Goal: Check status: Check status

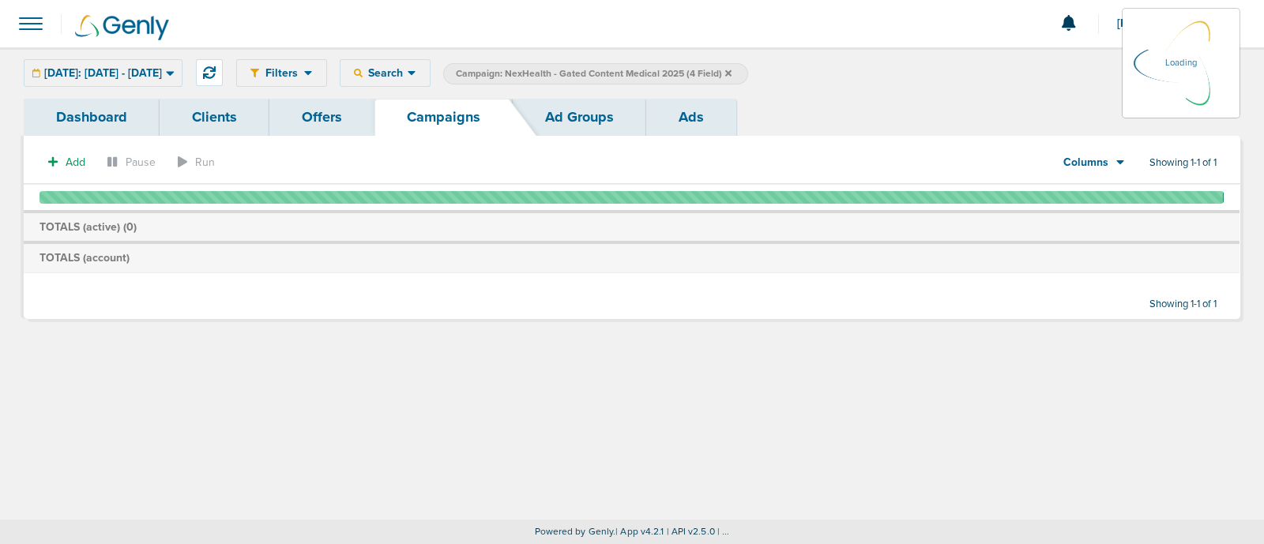
click at [748, 73] on label "Campaign: NexHealth - Gated Content Medical 2025 (4 Field)" at bounding box center [595, 73] width 305 height 21
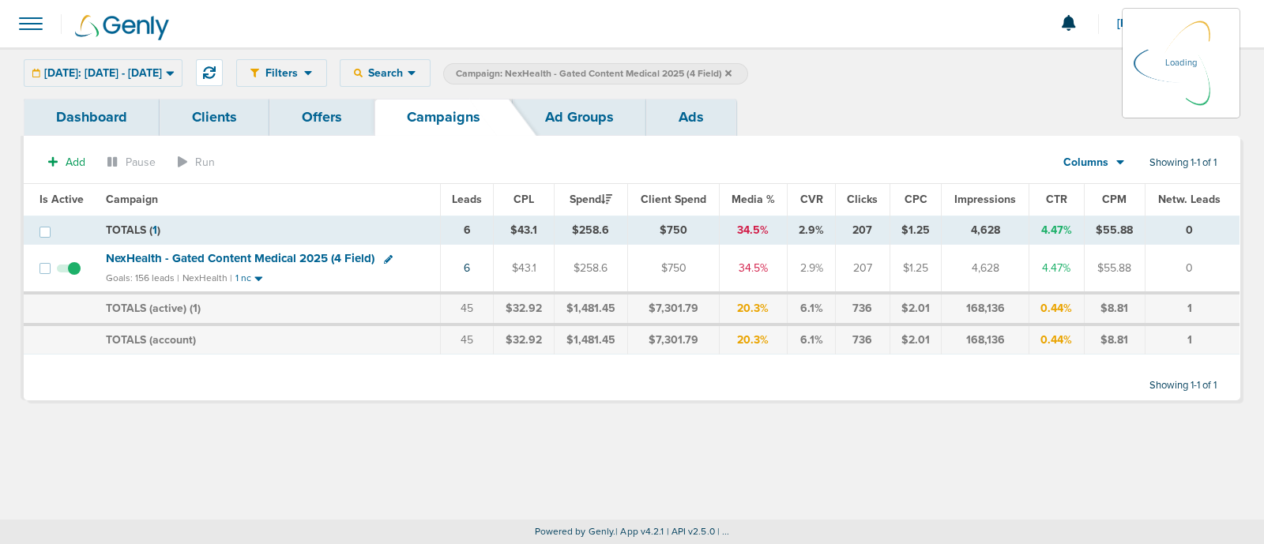
click at [732, 69] on icon at bounding box center [728, 73] width 6 height 9
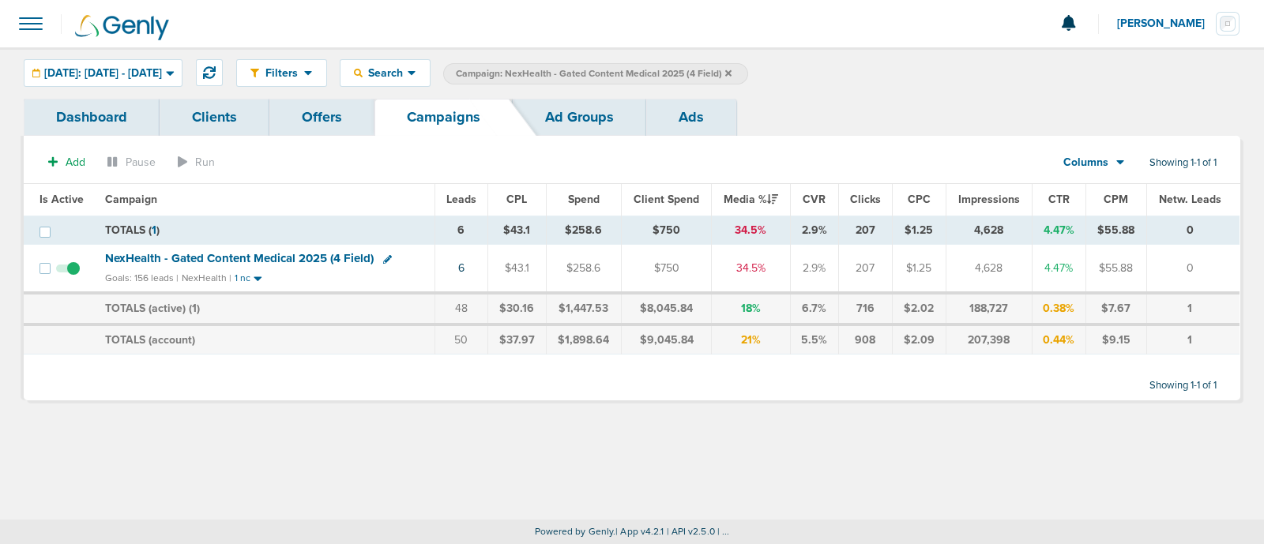
click at [732, 70] on icon at bounding box center [728, 73] width 6 height 6
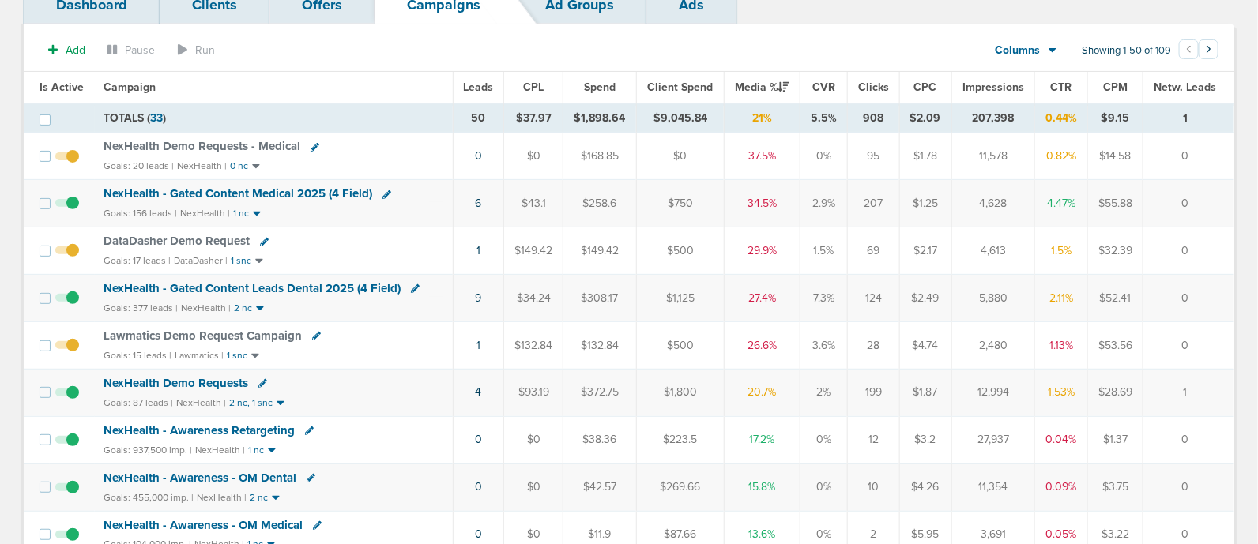
scroll to position [114, 0]
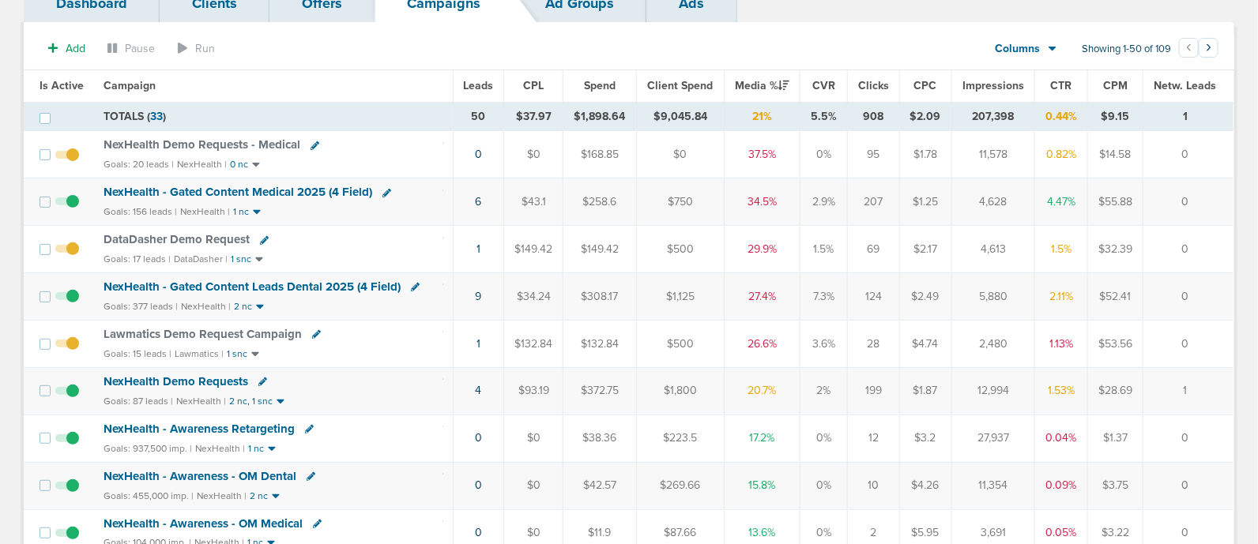
click at [318, 283] on span "NexHealth - Gated Content Leads Dental 2025 (4 Field)" at bounding box center [252, 287] width 297 height 14
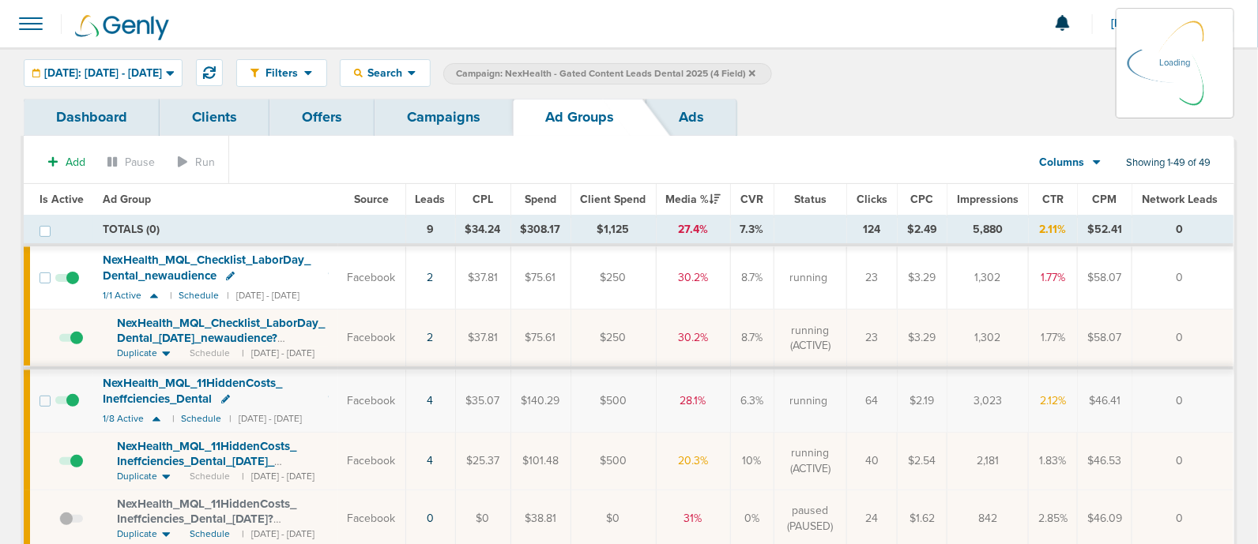
scroll to position [107, 0]
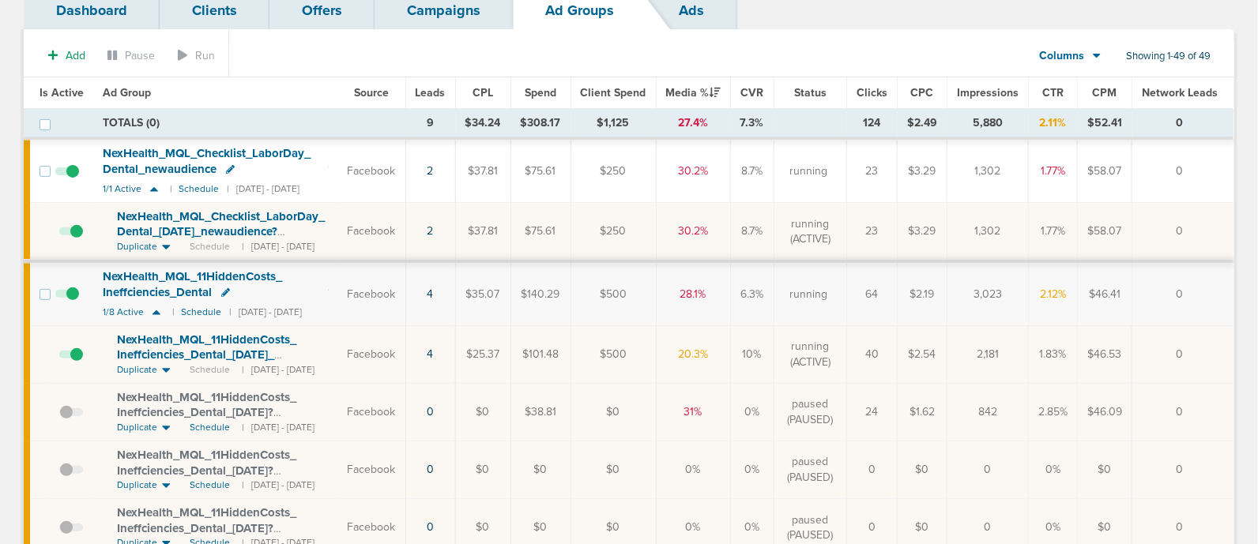
click at [237, 209] on span "NexHealth_ MQL_ Checklist_ LaborDay_ Dental_ [DATE]_ newaudience?id=183&cmp_ id…" at bounding box center [221, 231] width 208 height 45
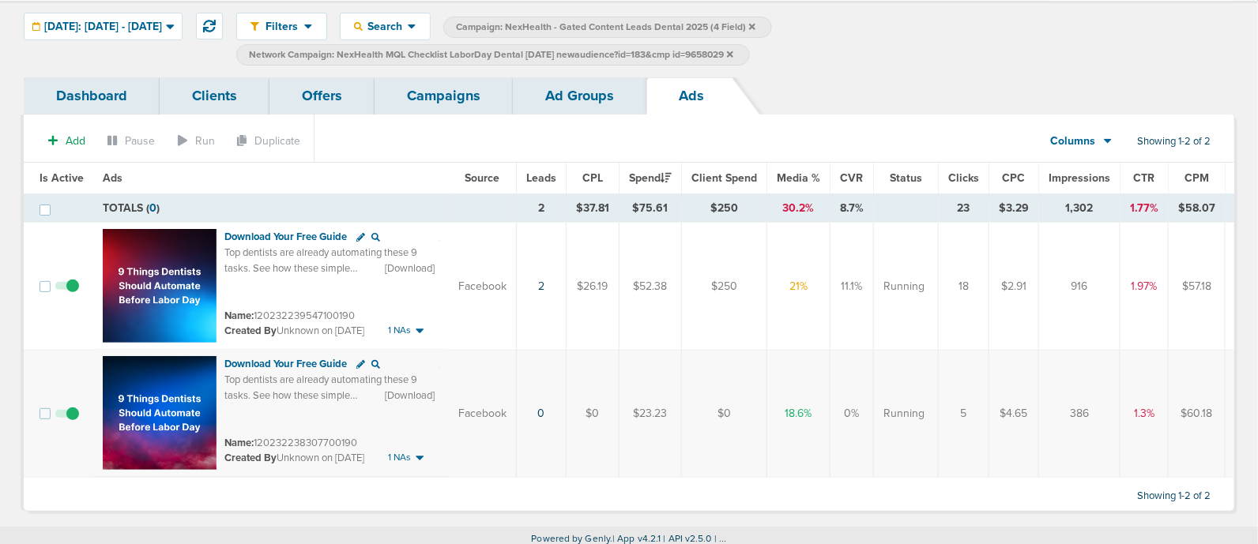
scroll to position [59, 0]
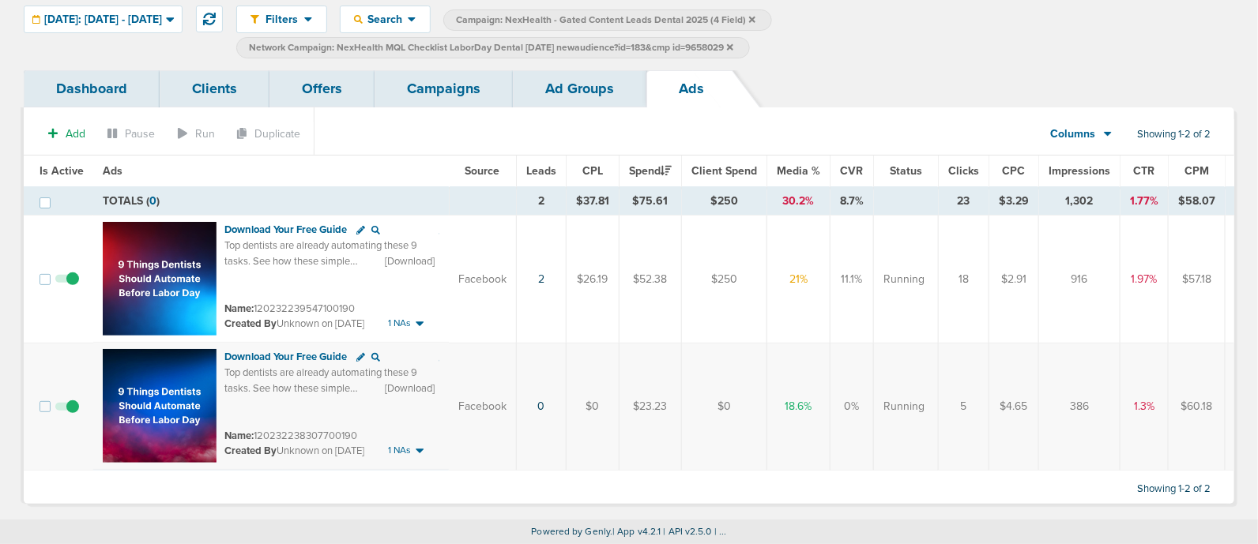
click at [453, 95] on link "Campaigns" at bounding box center [444, 88] width 138 height 37
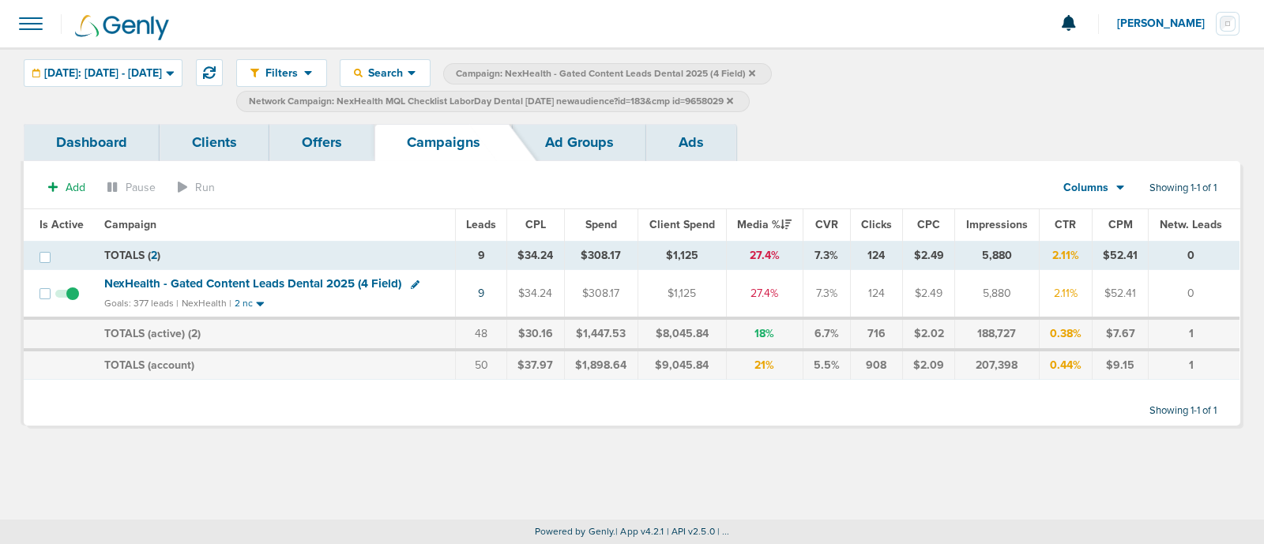
click at [733, 97] on icon at bounding box center [730, 100] width 6 height 9
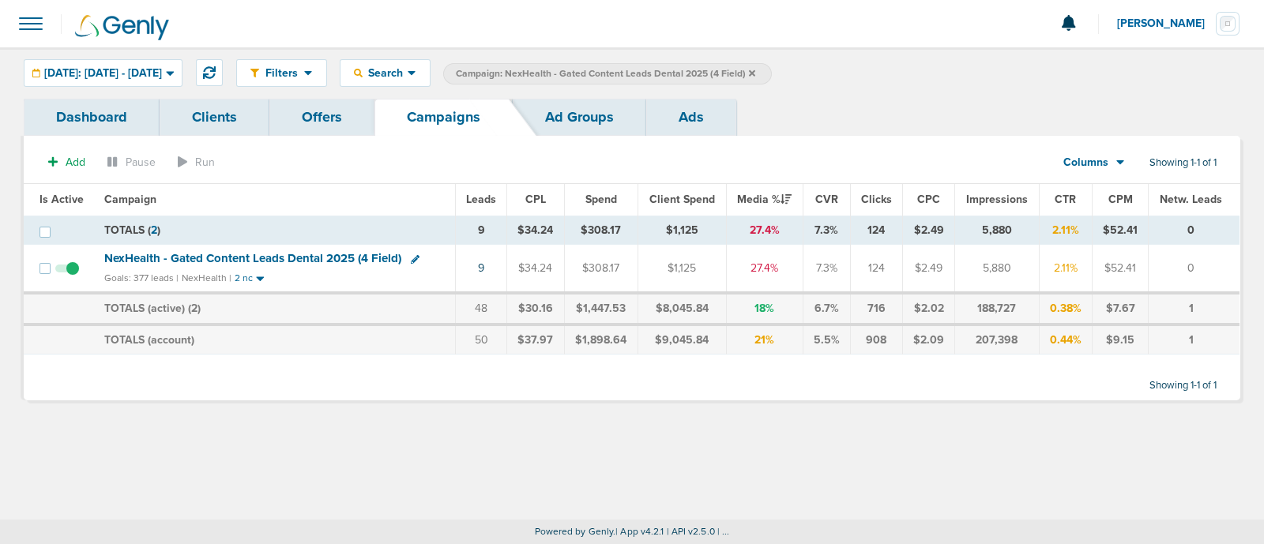
click at [755, 74] on icon at bounding box center [752, 73] width 6 height 6
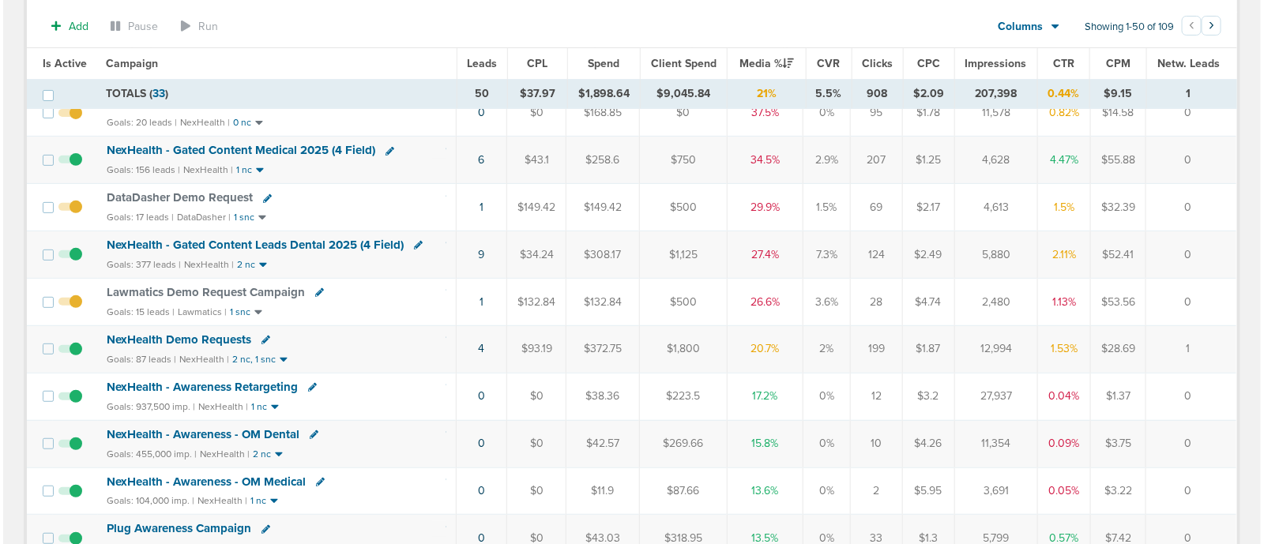
scroll to position [161, 0]
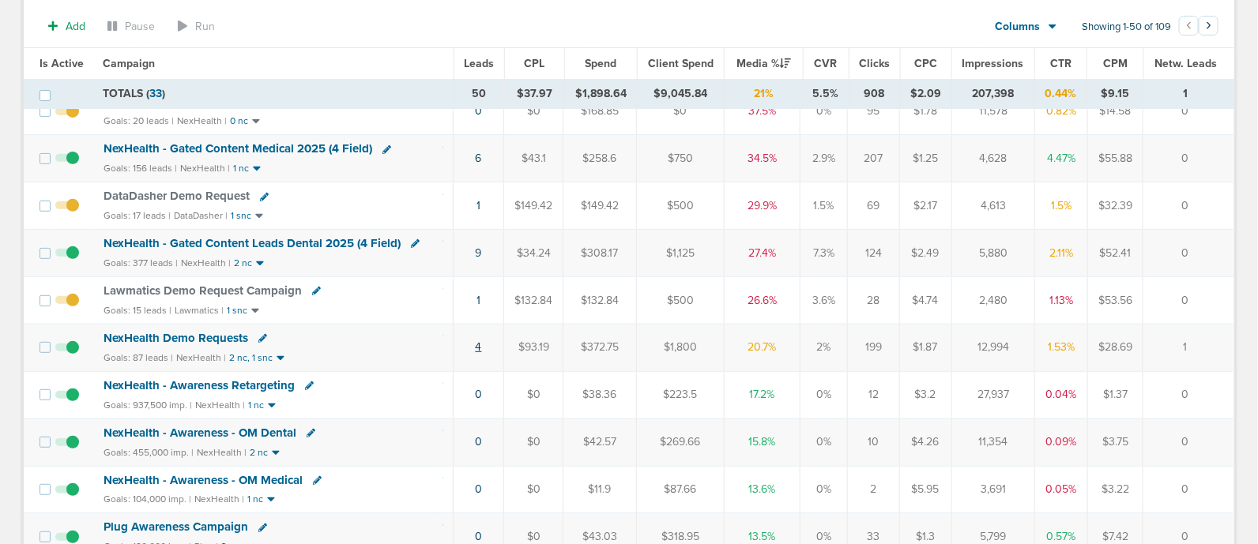
click at [478, 342] on link "4" at bounding box center [479, 347] width 6 height 13
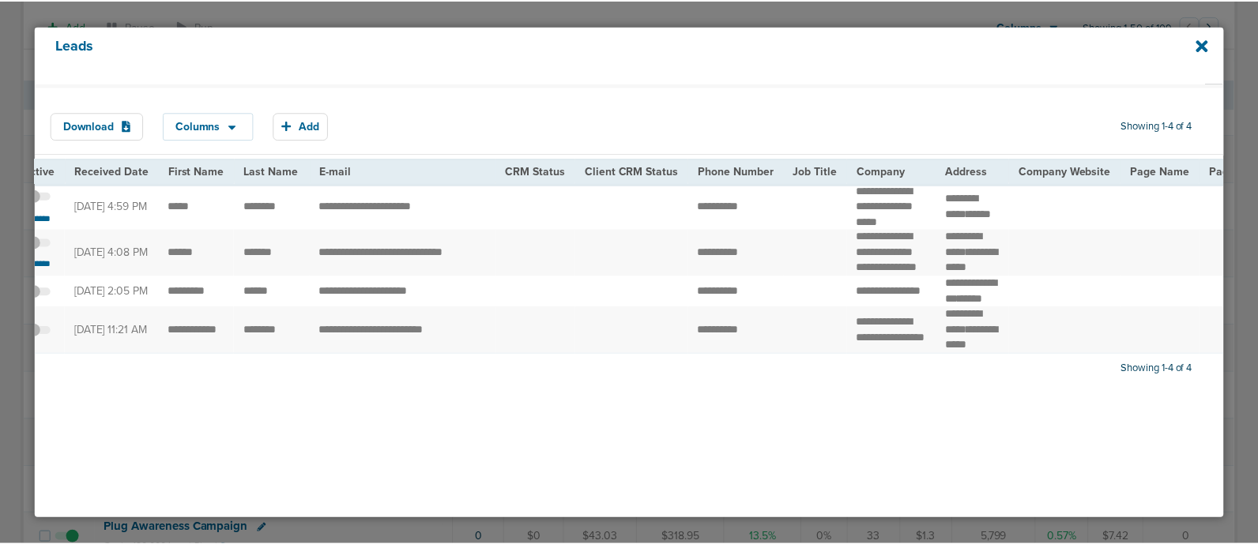
scroll to position [0, 0]
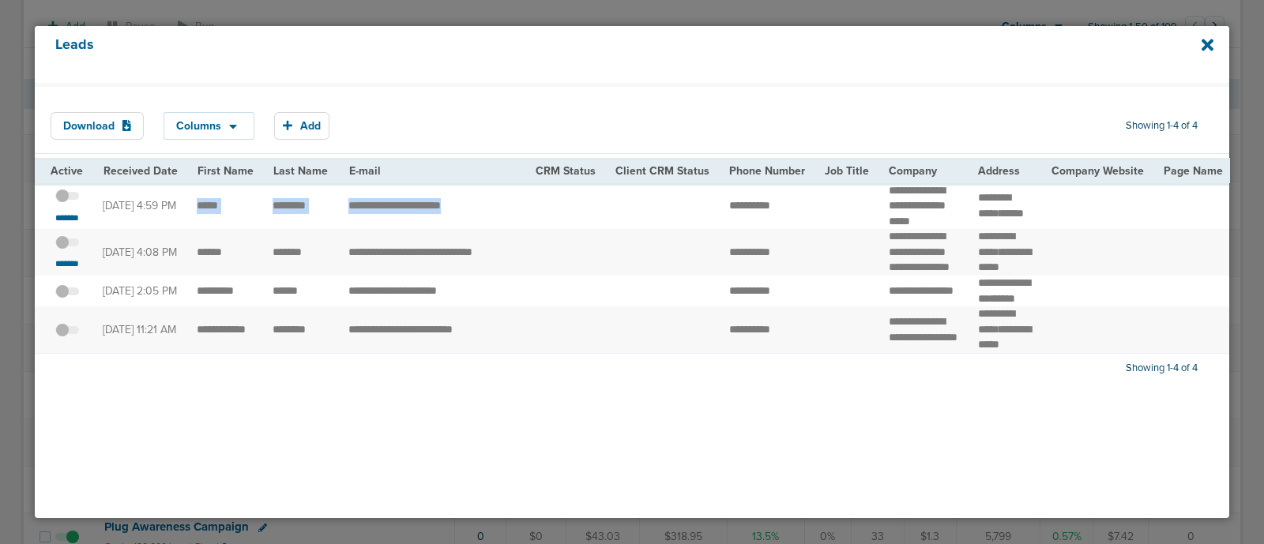
drag, startPoint x: 197, startPoint y: 220, endPoint x: 521, endPoint y: 210, distance: 324.1
click at [521, 210] on td "**********" at bounding box center [432, 206] width 187 height 47
click at [75, 250] on span at bounding box center [67, 250] width 24 height 0
click at [67, 245] on input "checkbox" at bounding box center [67, 245] width 0 height 0
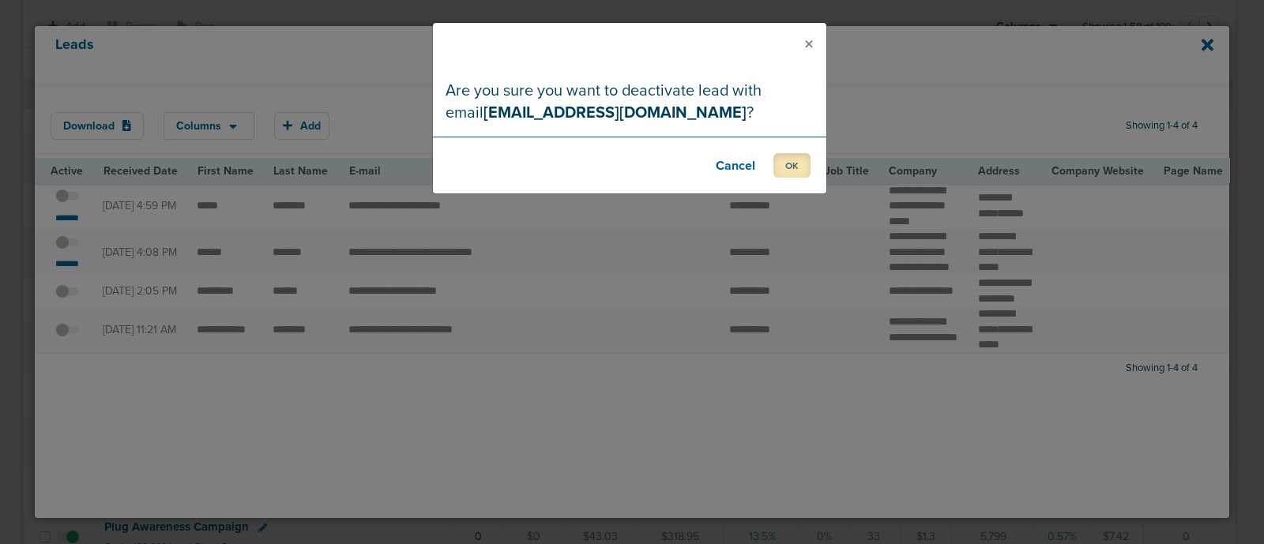
click at [794, 166] on button "OK" at bounding box center [792, 165] width 37 height 24
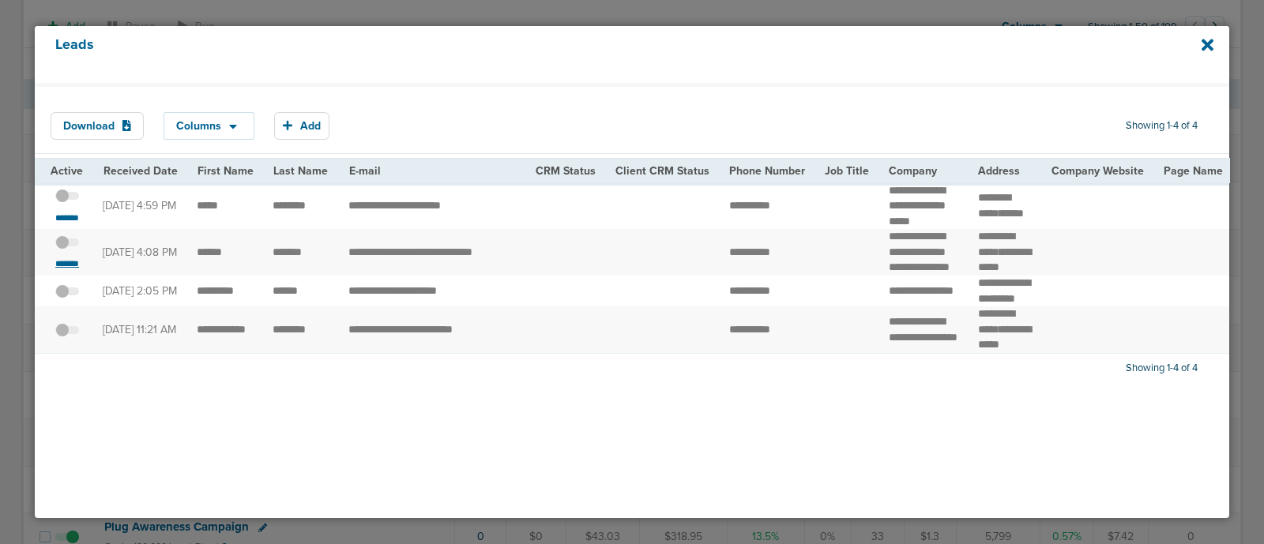
click at [70, 270] on small "*******" at bounding box center [67, 264] width 33 height 13
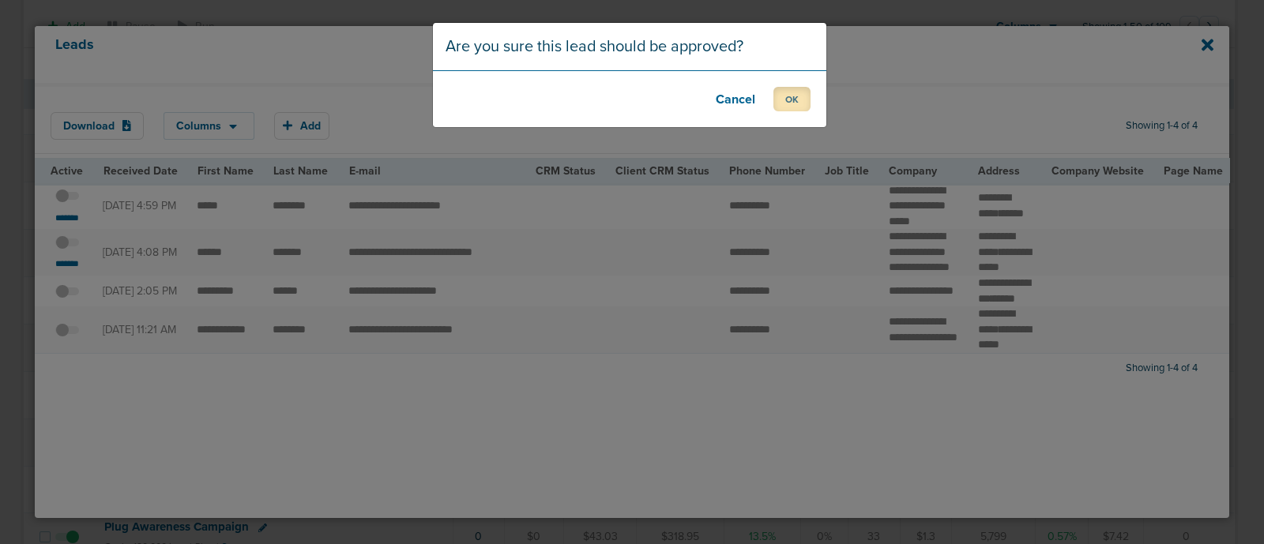
click at [792, 96] on button "OK" at bounding box center [792, 99] width 37 height 24
click at [792, 100] on button "OK" at bounding box center [792, 99] width 37 height 24
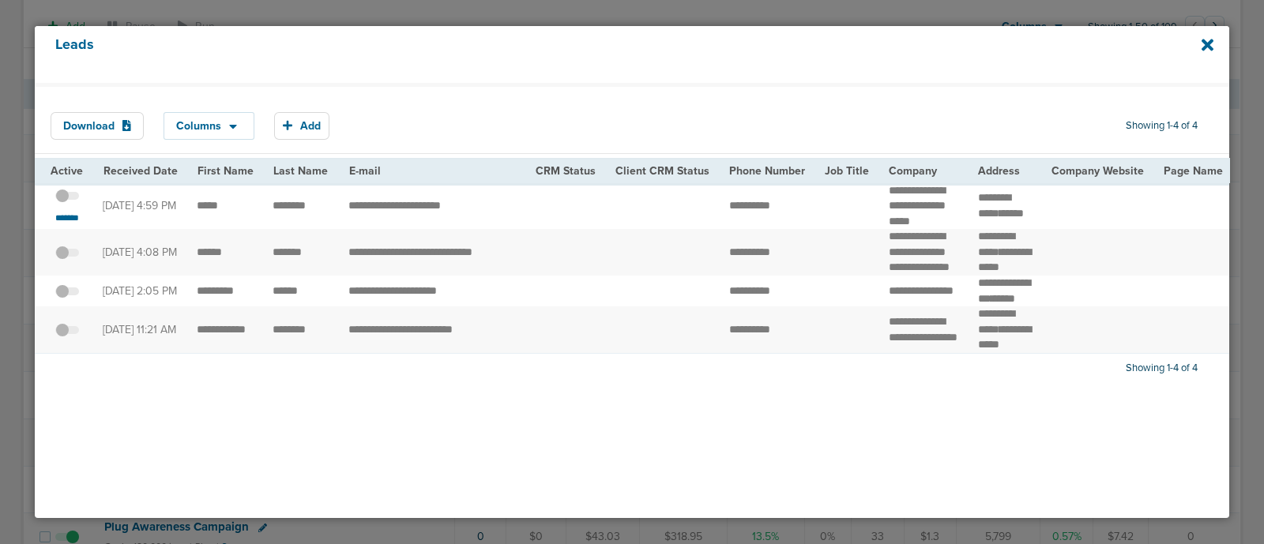
click at [59, 261] on span at bounding box center [67, 261] width 24 height 0
click at [67, 255] on input "checkbox" at bounding box center [67, 255] width 0 height 0
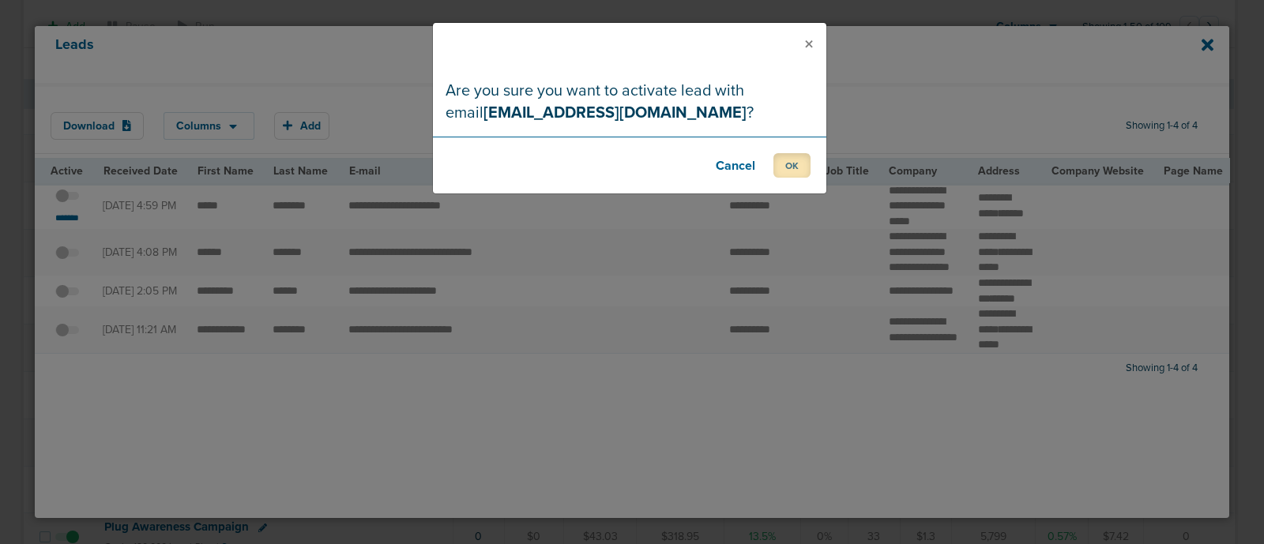
click at [800, 159] on button "OK" at bounding box center [792, 165] width 37 height 24
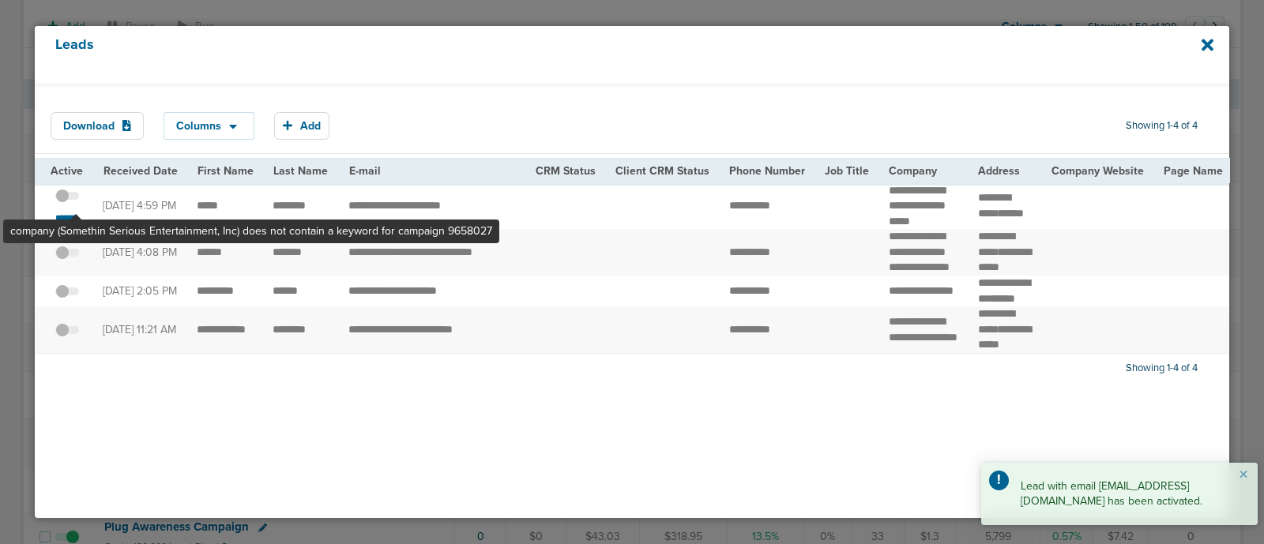
click at [75, 204] on span at bounding box center [67, 204] width 24 height 0
click at [67, 199] on input "checkbox" at bounding box center [67, 199] width 0 height 0
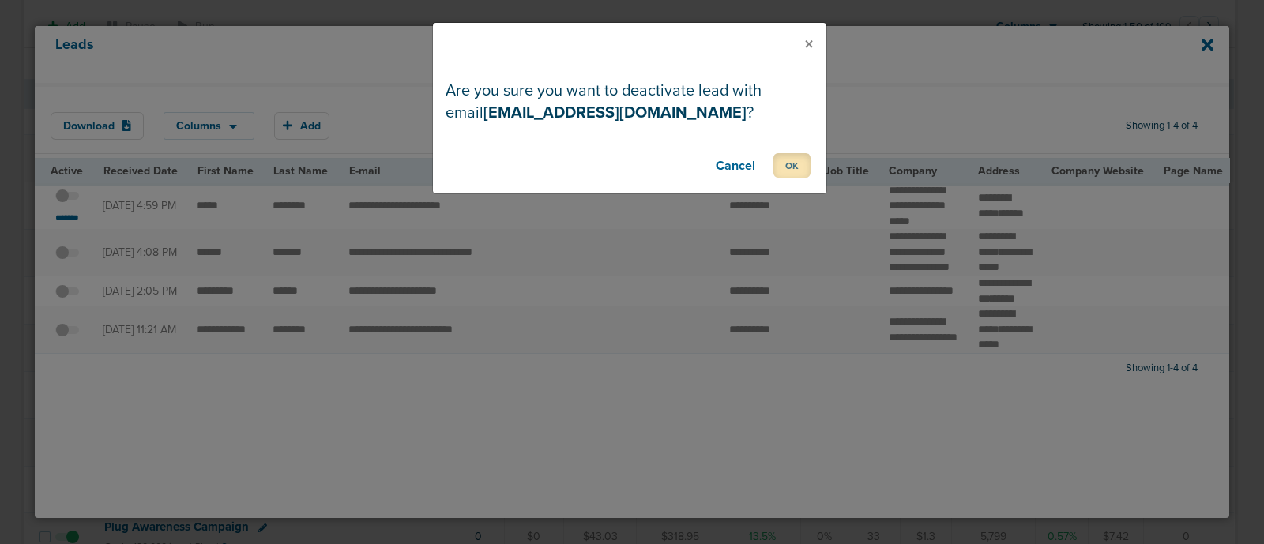
click at [787, 159] on button "OK" at bounding box center [792, 165] width 37 height 24
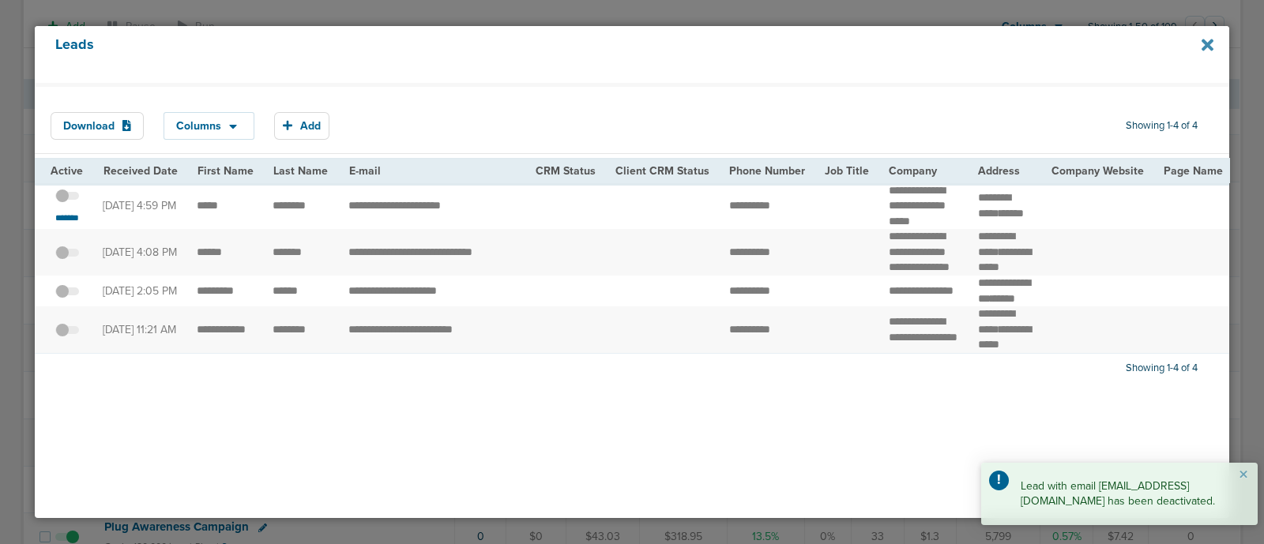
click at [1212, 41] on icon at bounding box center [1208, 45] width 12 height 12
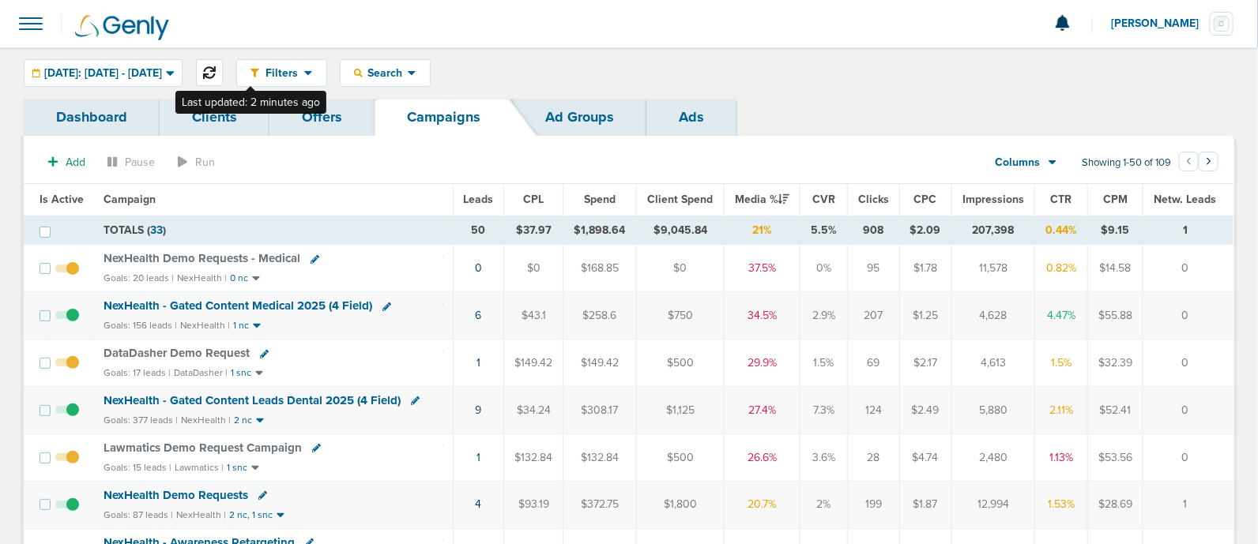
click at [223, 68] on button at bounding box center [209, 72] width 27 height 27
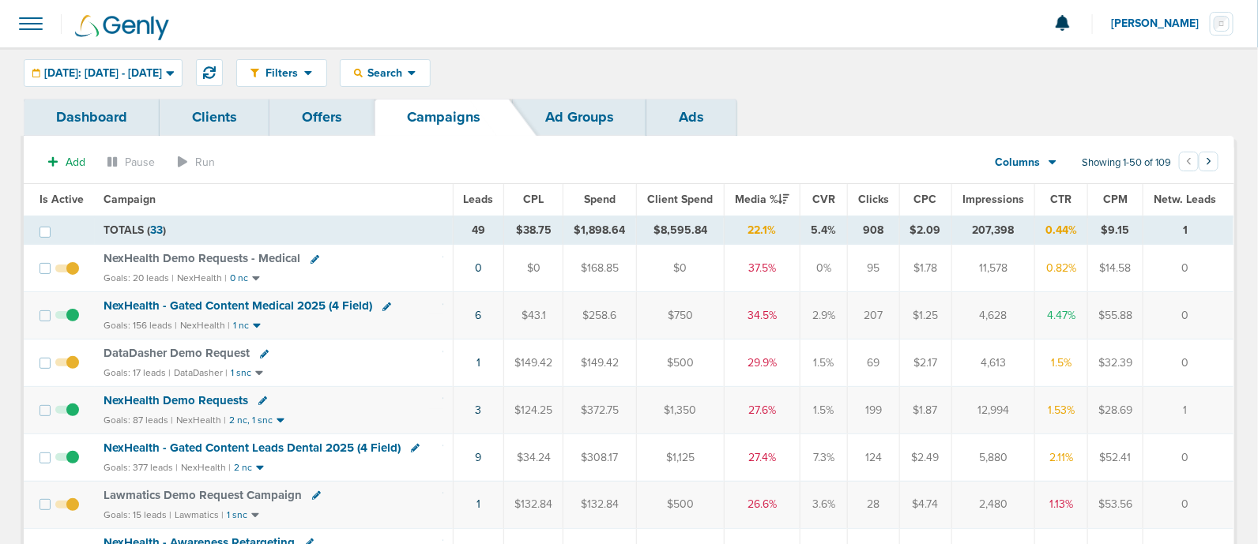
click at [229, 304] on span "NexHealth - Gated Content Medical 2025 (4 Field)" at bounding box center [238, 306] width 269 height 14
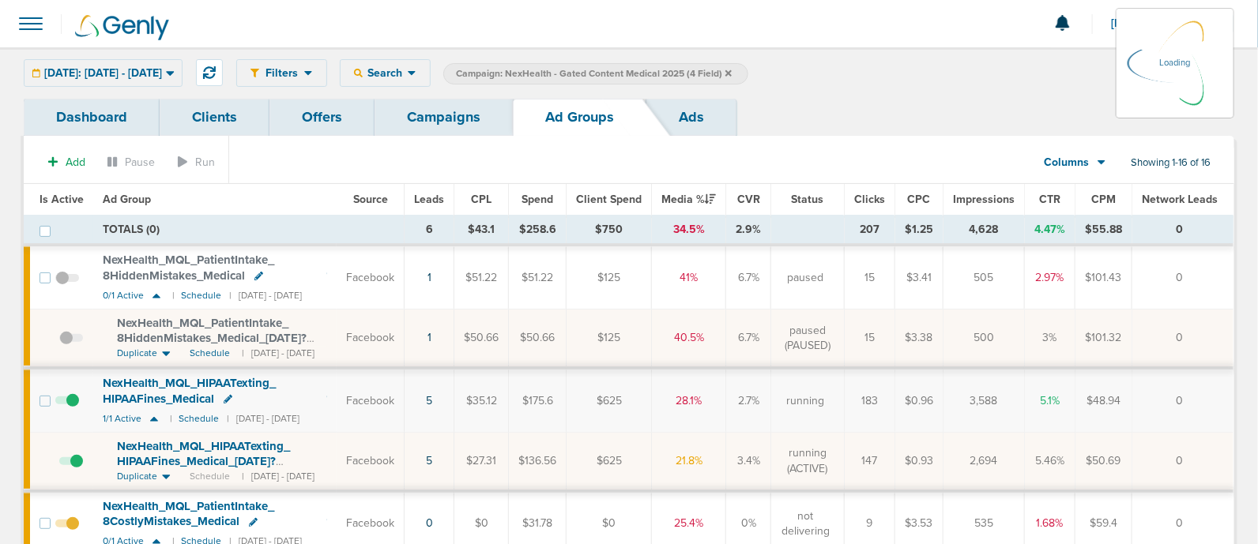
click at [181, 72] on div "[DATE]: [DATE] - [DATE] [DATE] [DATE] Last 7 Days Last 14 Days This Month Last …" at bounding box center [103, 73] width 159 height 28
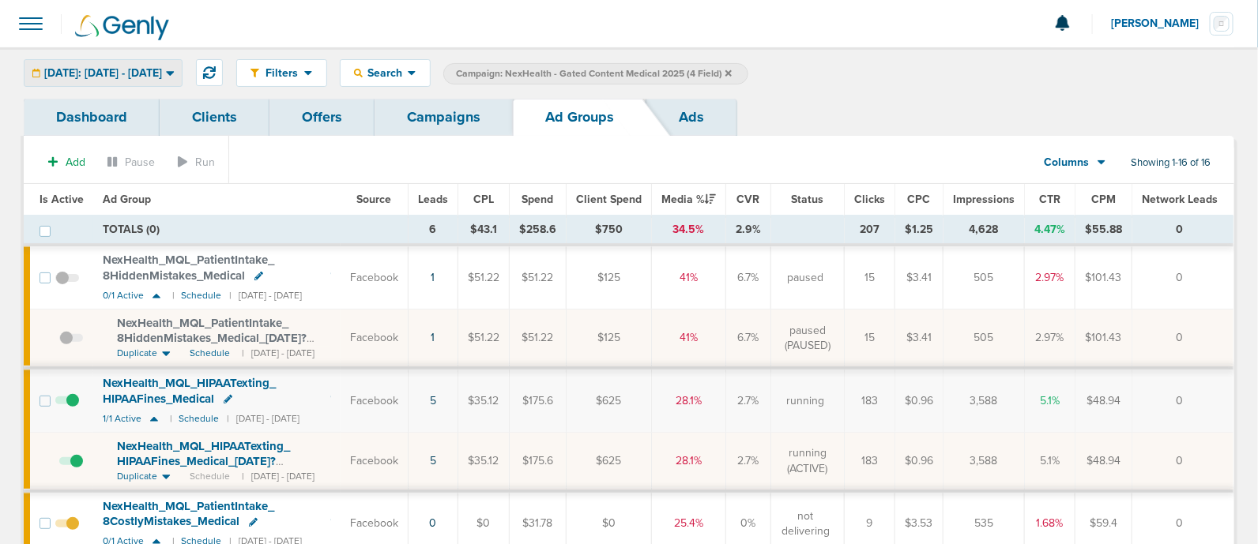
click at [162, 71] on span "[DATE]: [DATE] - [DATE]" at bounding box center [103, 73] width 118 height 11
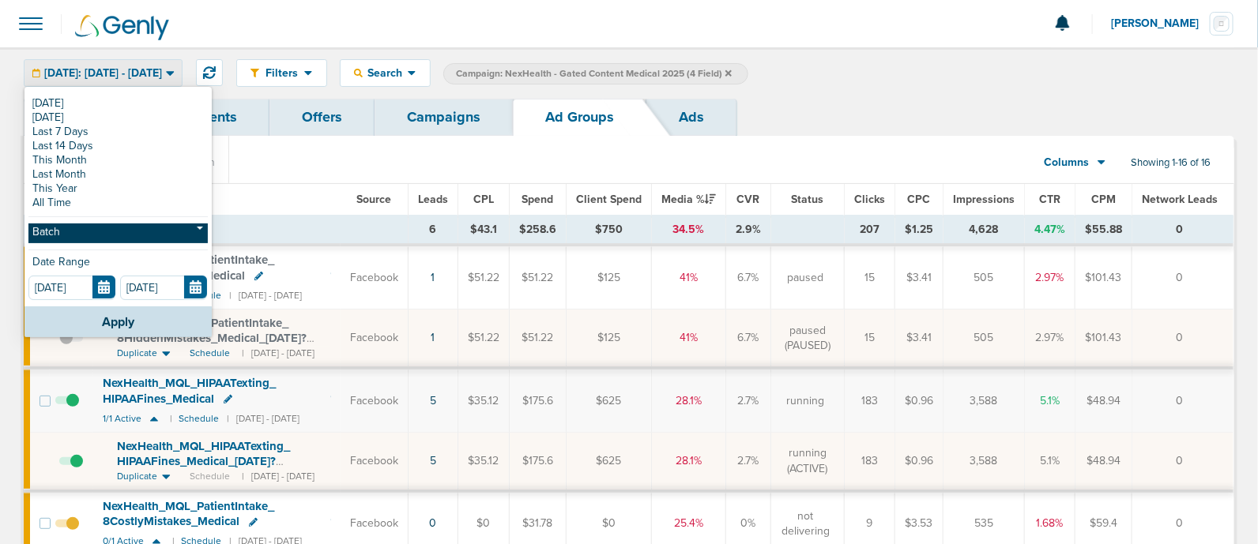
click at [106, 239] on link "Batch" at bounding box center [117, 234] width 179 height 20
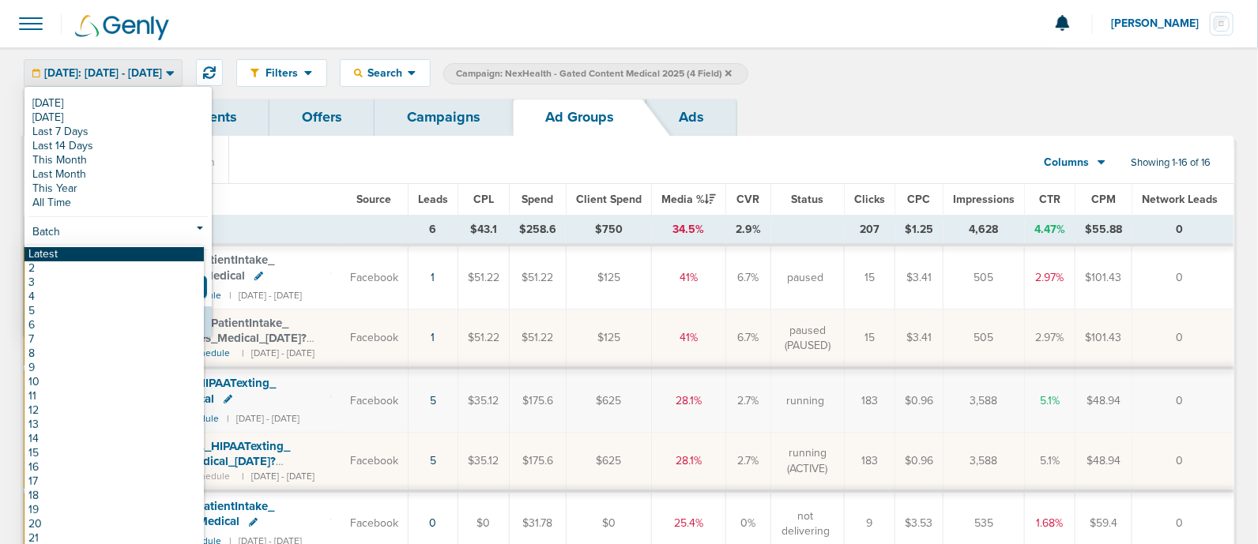
click at [37, 256] on link "Latest" at bounding box center [113, 254] width 179 height 14
